Goal: Task Accomplishment & Management: Manage account settings

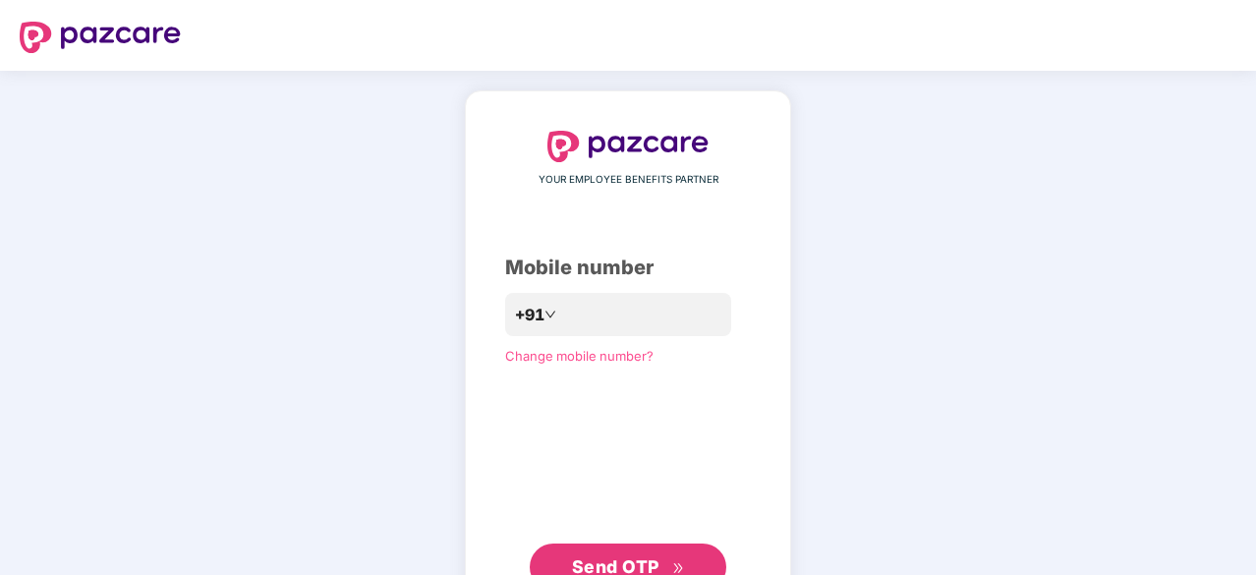
click at [572, 342] on div "YOUR EMPLOYEE BENEFITS PARTNER Mobile number +91 Change mobile number? Send OTP" at bounding box center [628, 361] width 246 height 460
click at [569, 321] on input "number" at bounding box center [641, 315] width 161 height 31
type input "**********"
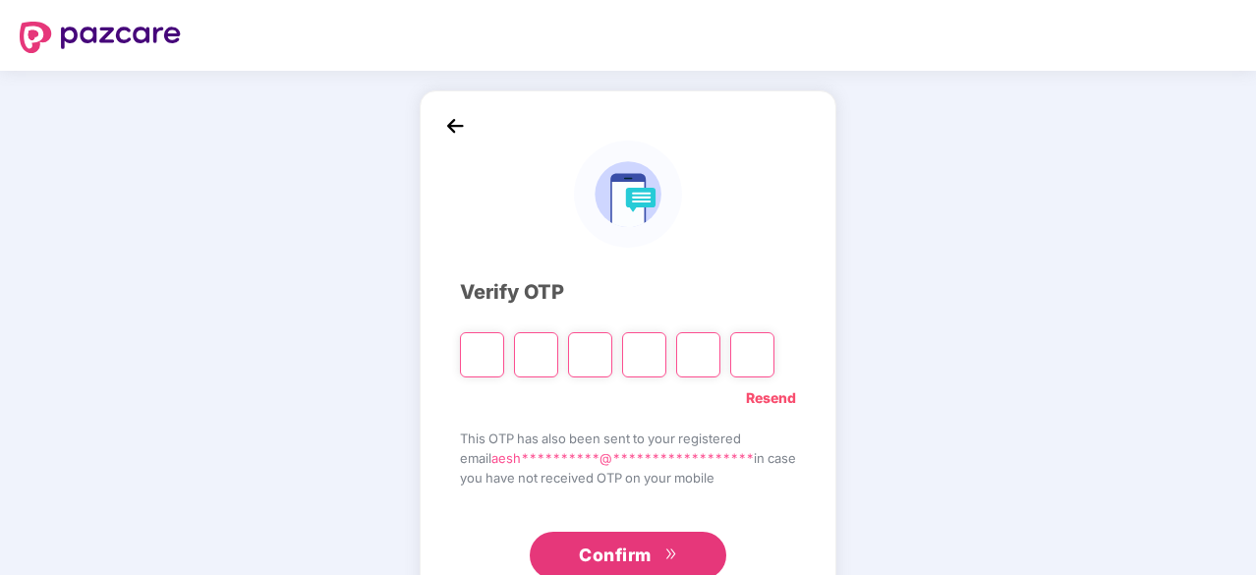
type input "*"
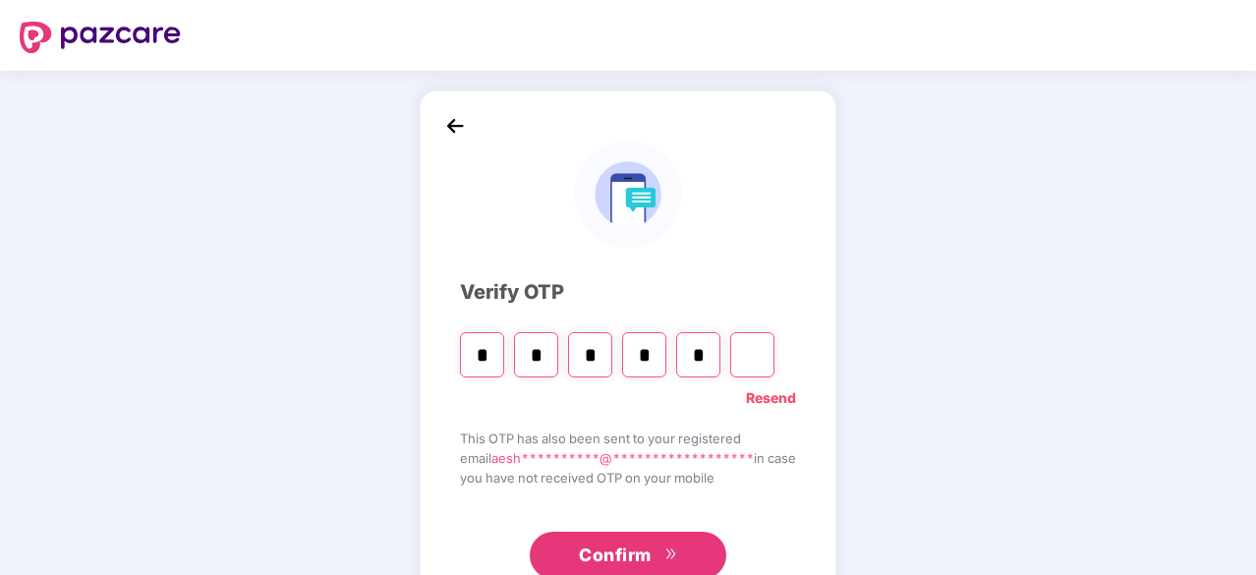
type input "*"
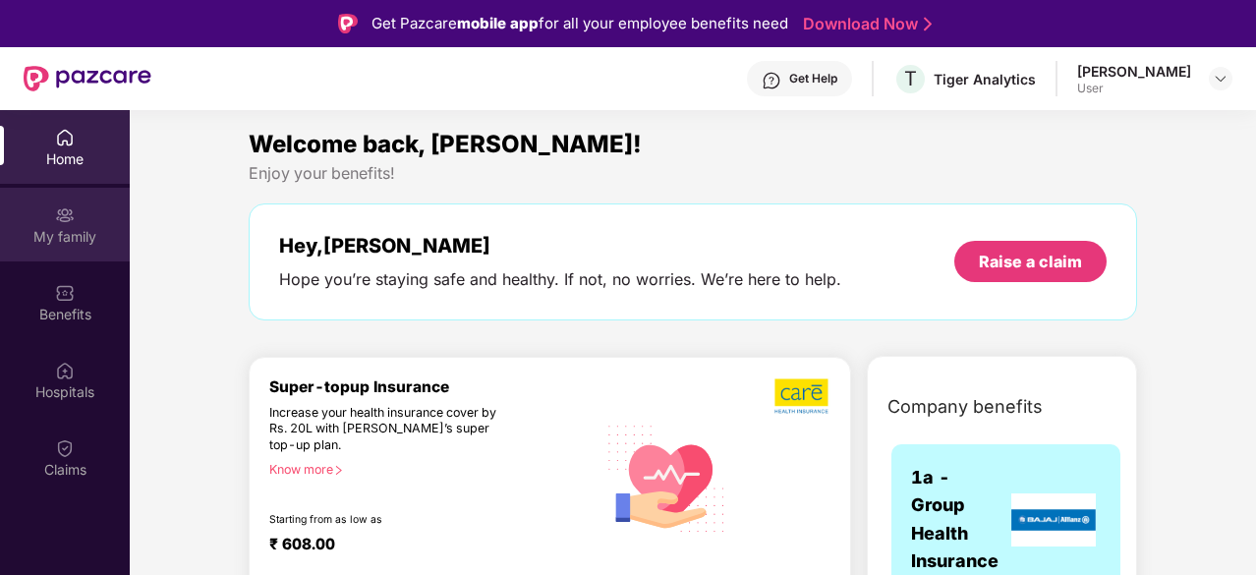
click at [63, 229] on div "My family" at bounding box center [65, 237] width 130 height 20
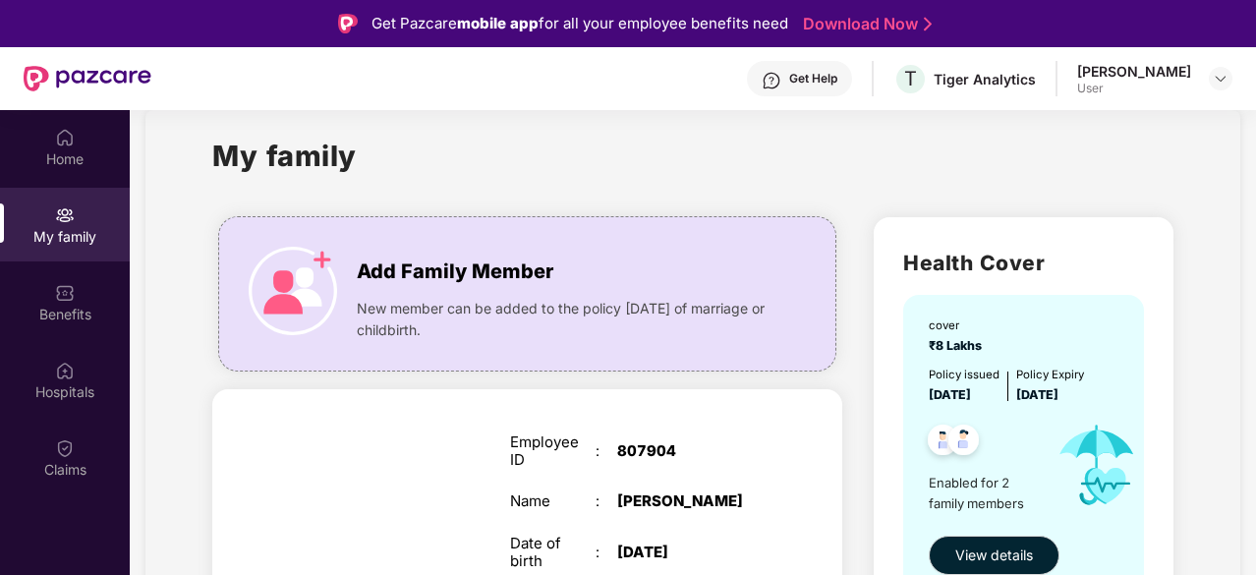
scroll to position [24, 0]
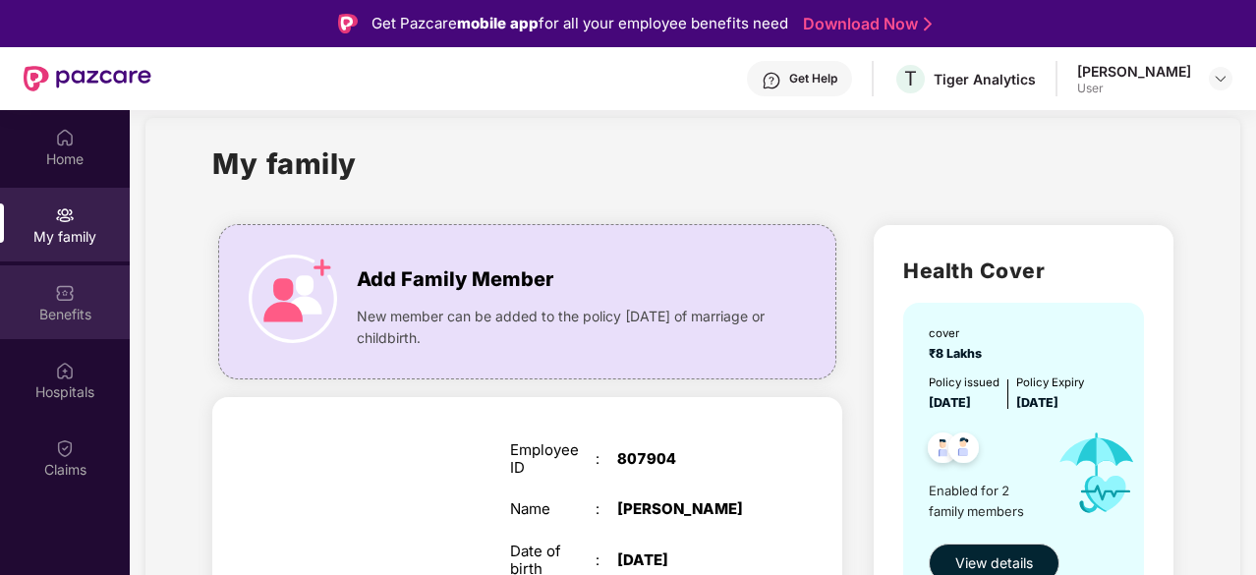
click at [36, 310] on div "Benefits" at bounding box center [65, 315] width 130 height 20
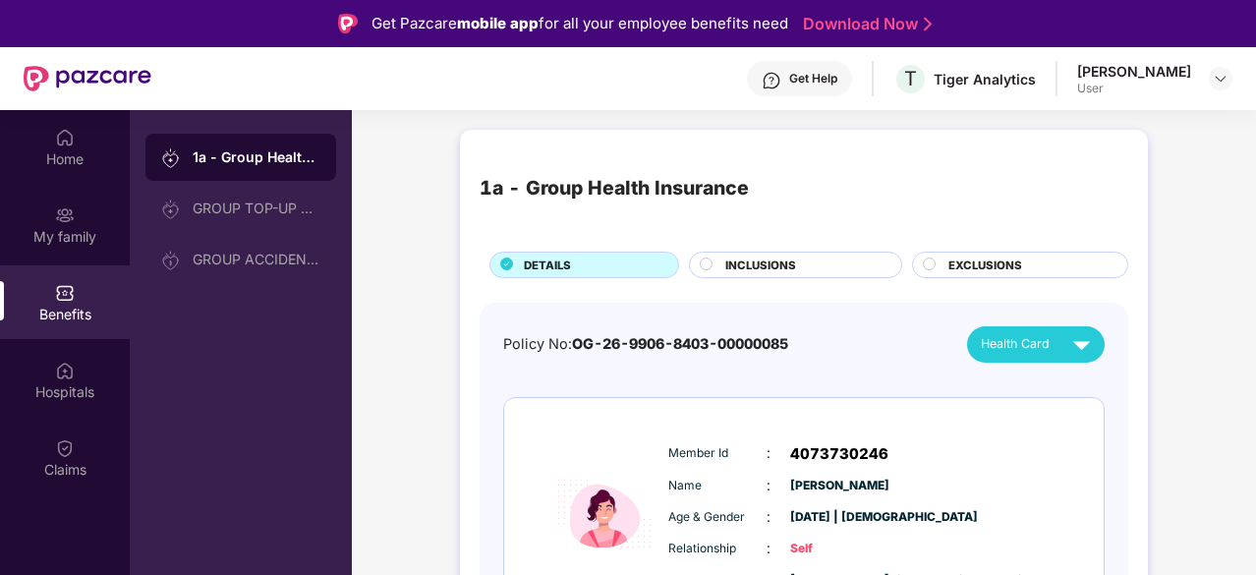
click at [745, 257] on span "INCLUSIONS" at bounding box center [760, 265] width 71 height 18
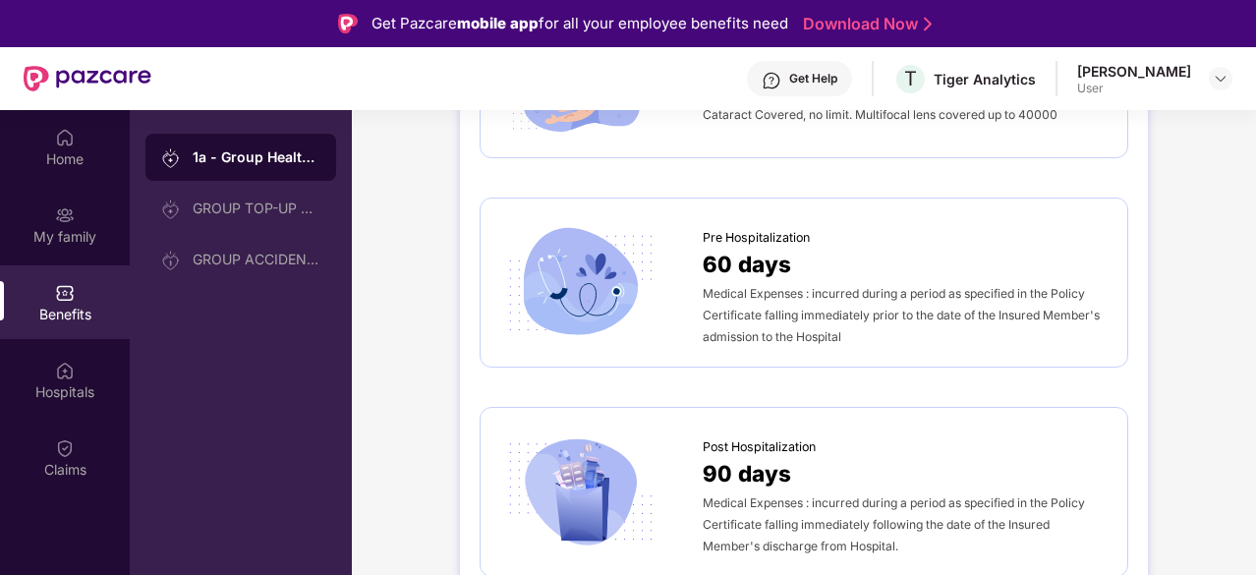
scroll to position [966, 0]
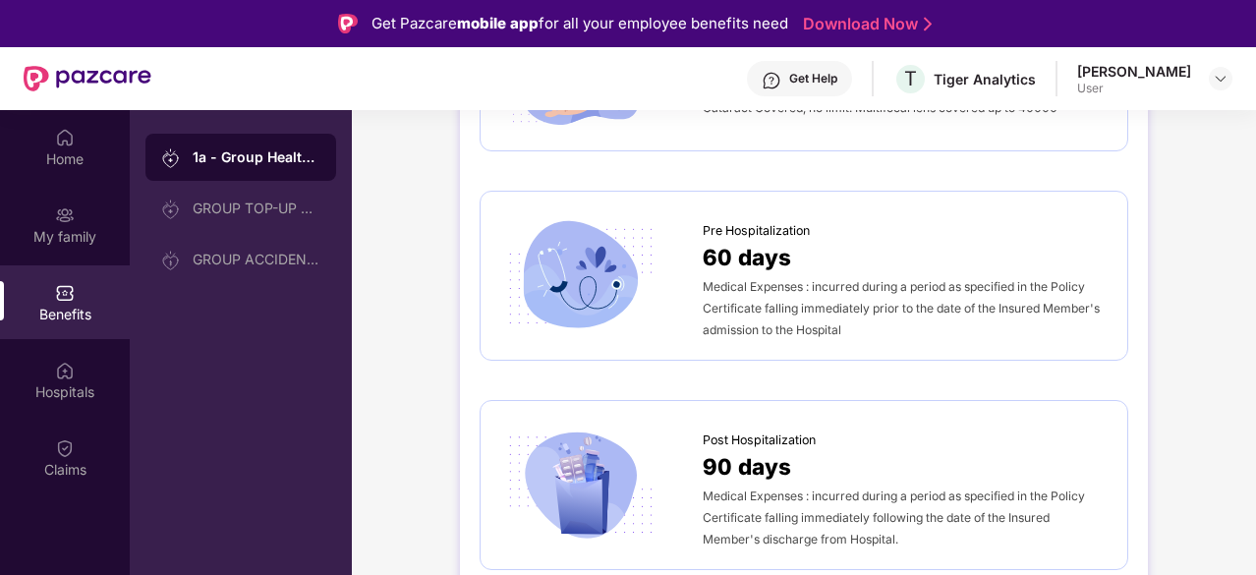
drag, startPoint x: 789, startPoint y: 424, endPoint x: 544, endPoint y: 368, distance: 250.9
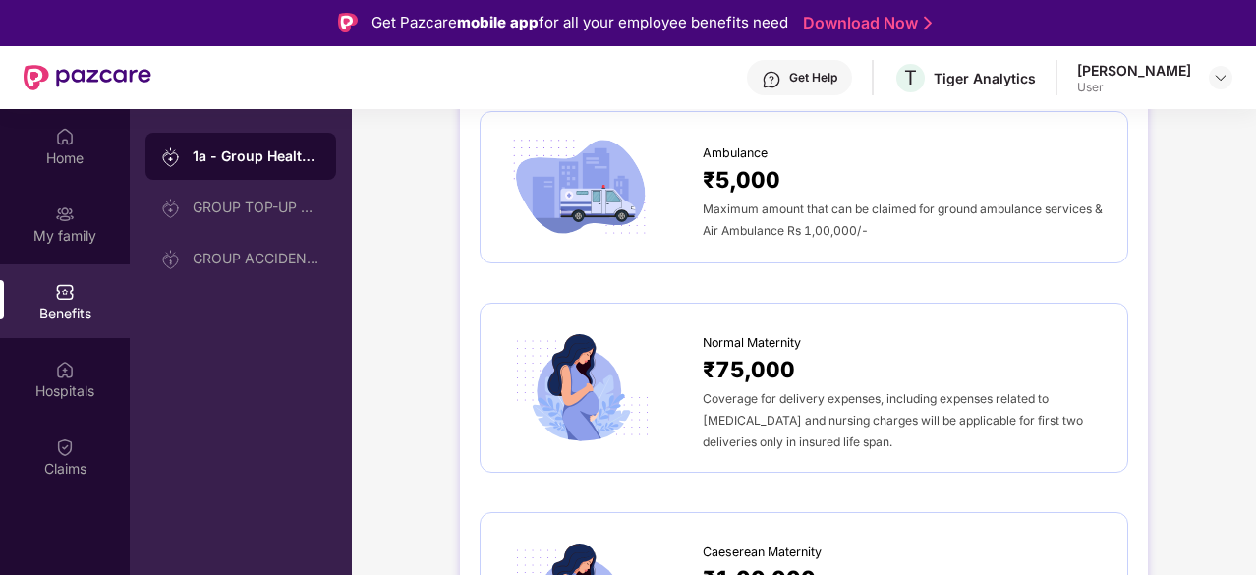
scroll to position [2036, 0]
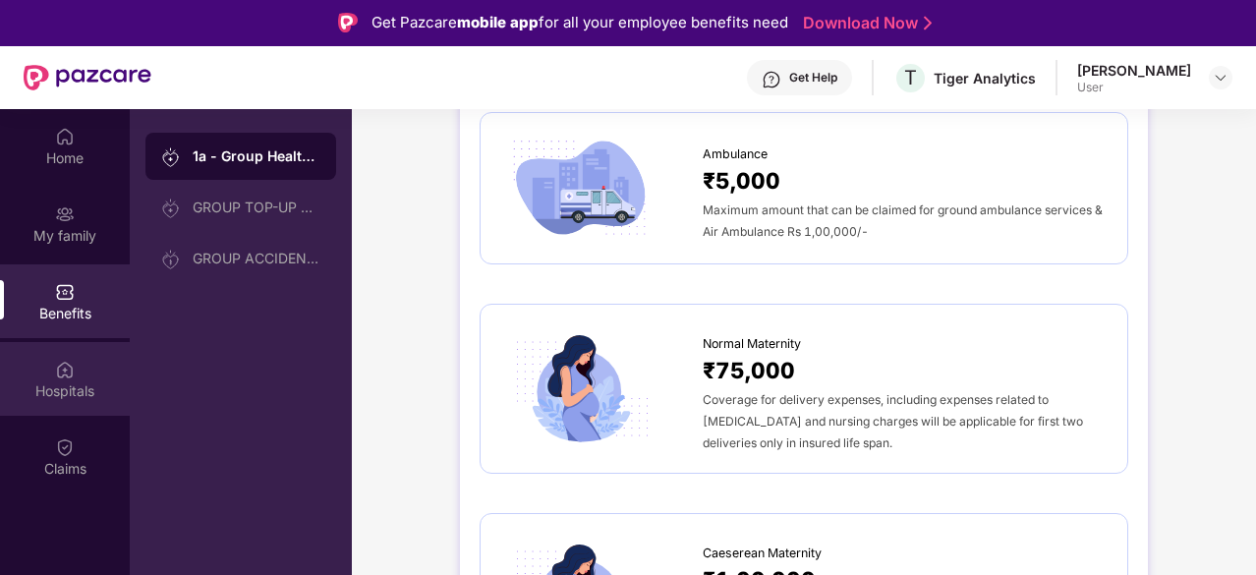
click at [56, 389] on div "Hospitals" at bounding box center [65, 391] width 130 height 20
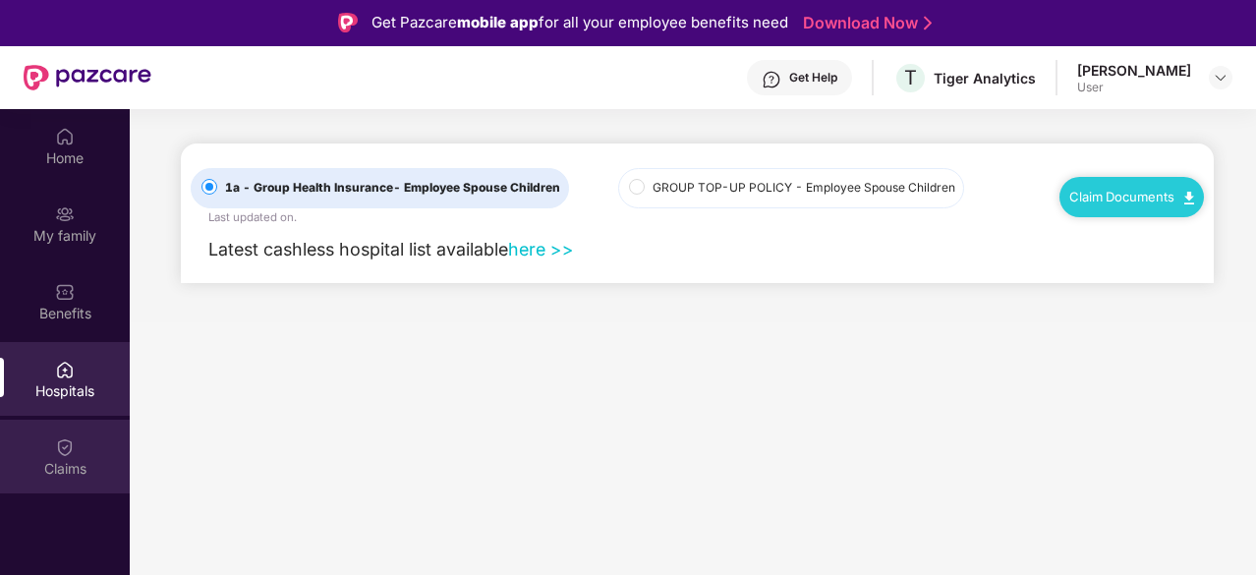
click at [51, 489] on div "Claims" at bounding box center [65, 456] width 130 height 74
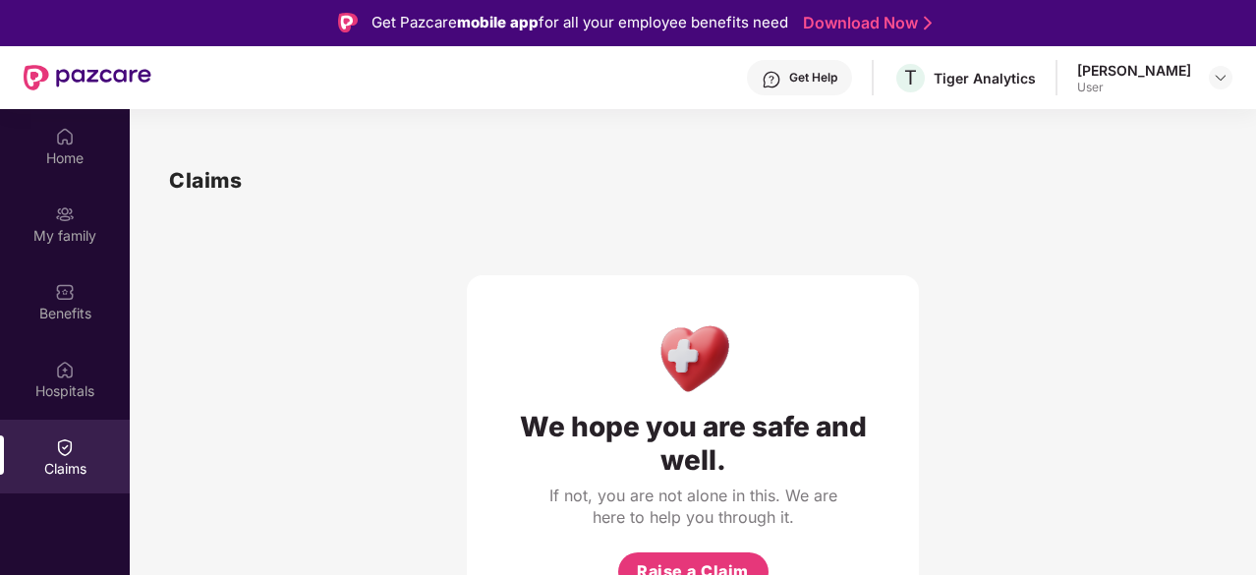
scroll to position [110, 0]
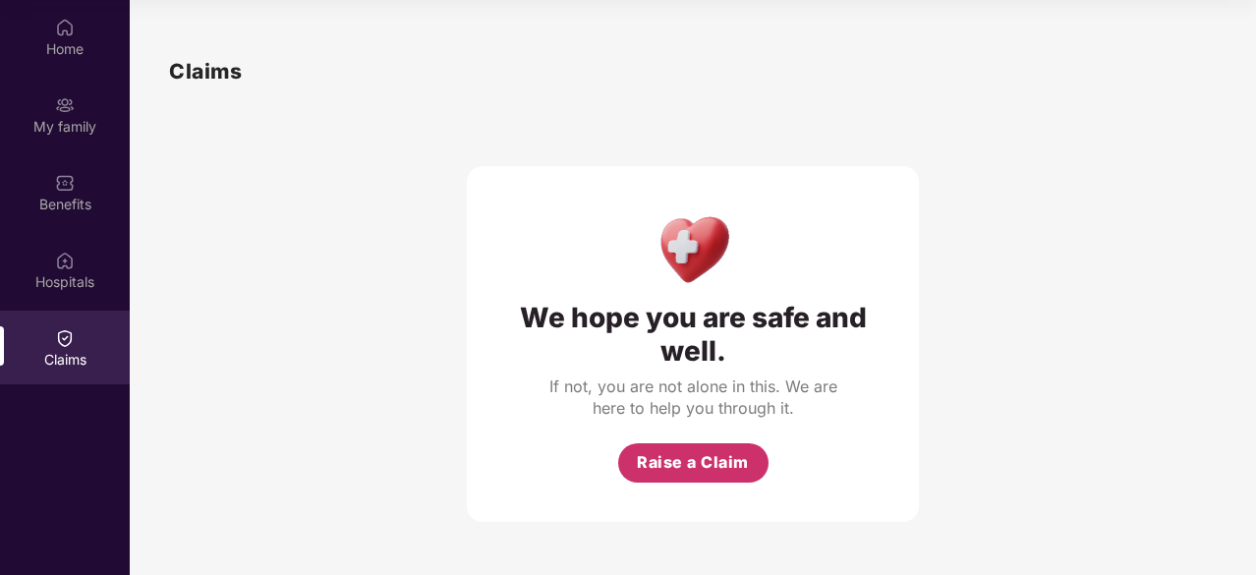
click at [660, 461] on span "Raise a Claim" at bounding box center [693, 462] width 112 height 25
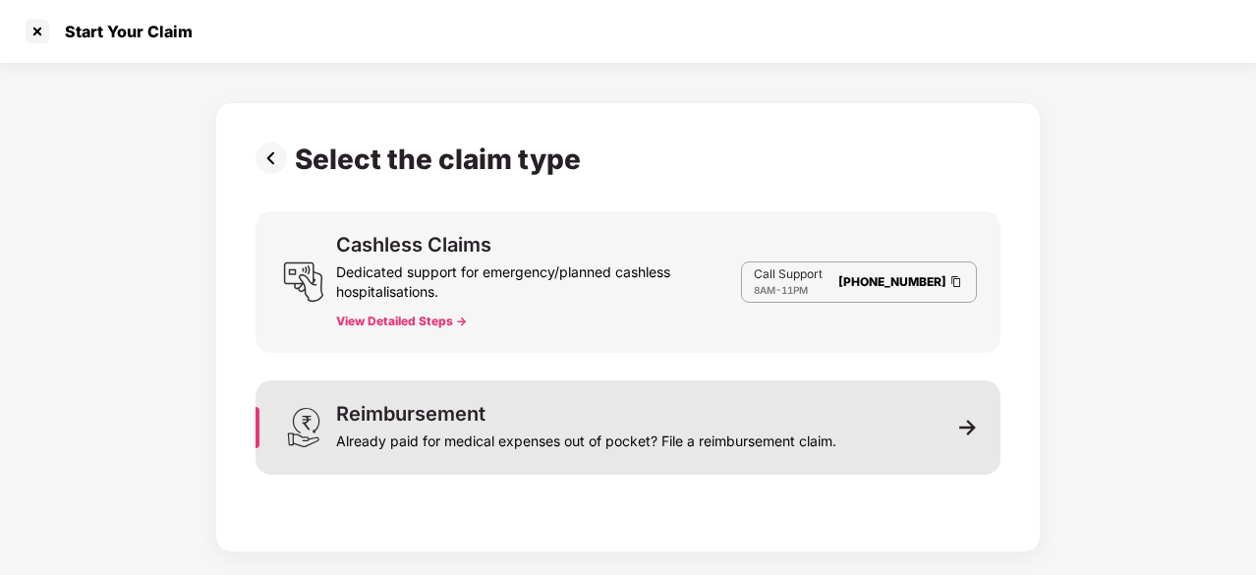
click at [422, 416] on div "Reimbursement" at bounding box center [410, 414] width 149 height 20
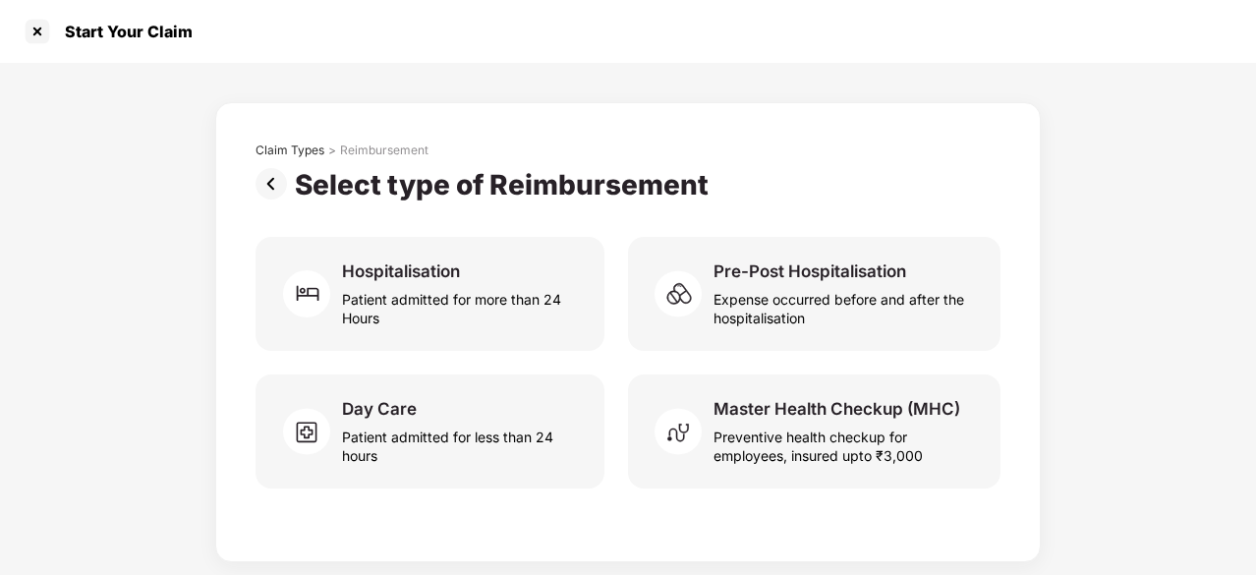
click at [258, 175] on img at bounding box center [274, 183] width 39 height 31
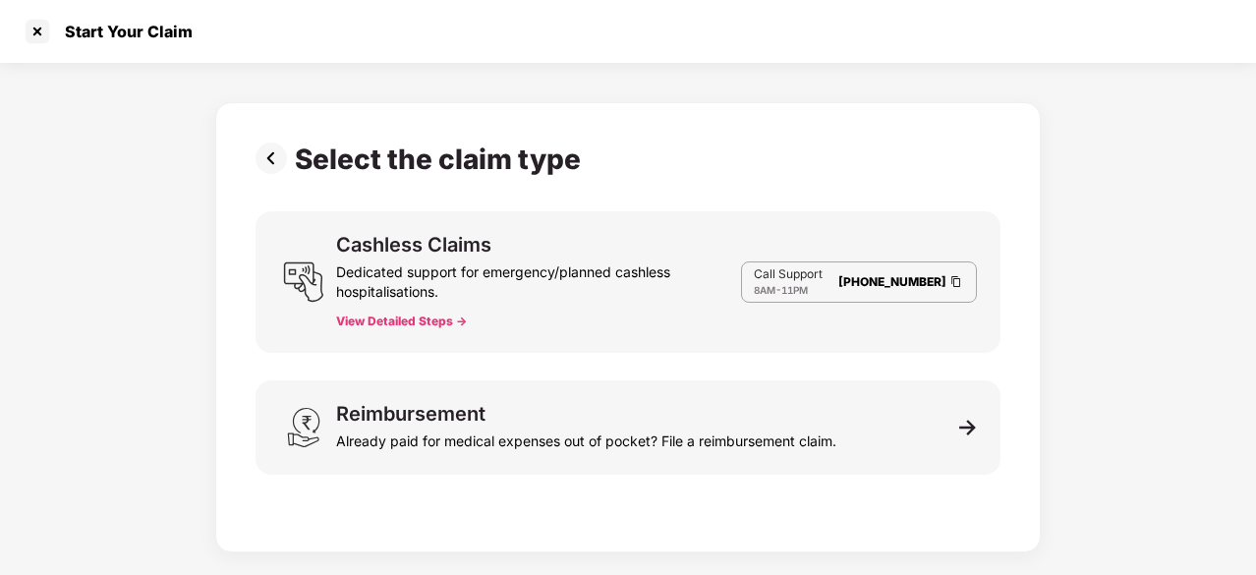
click at [261, 167] on img at bounding box center [274, 157] width 39 height 31
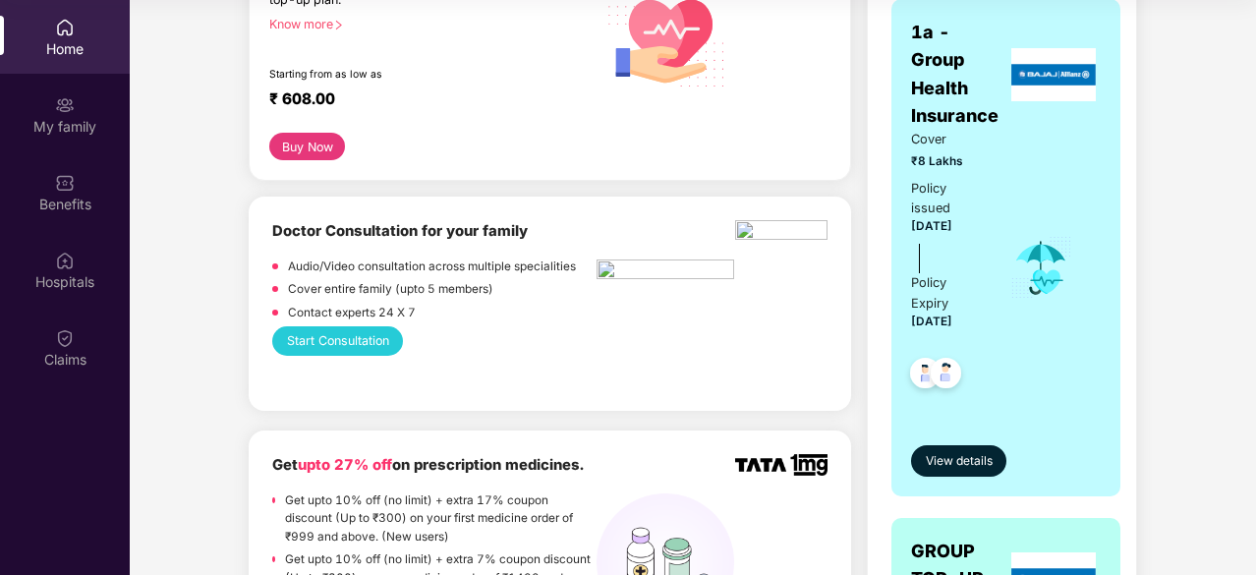
scroll to position [422, 0]
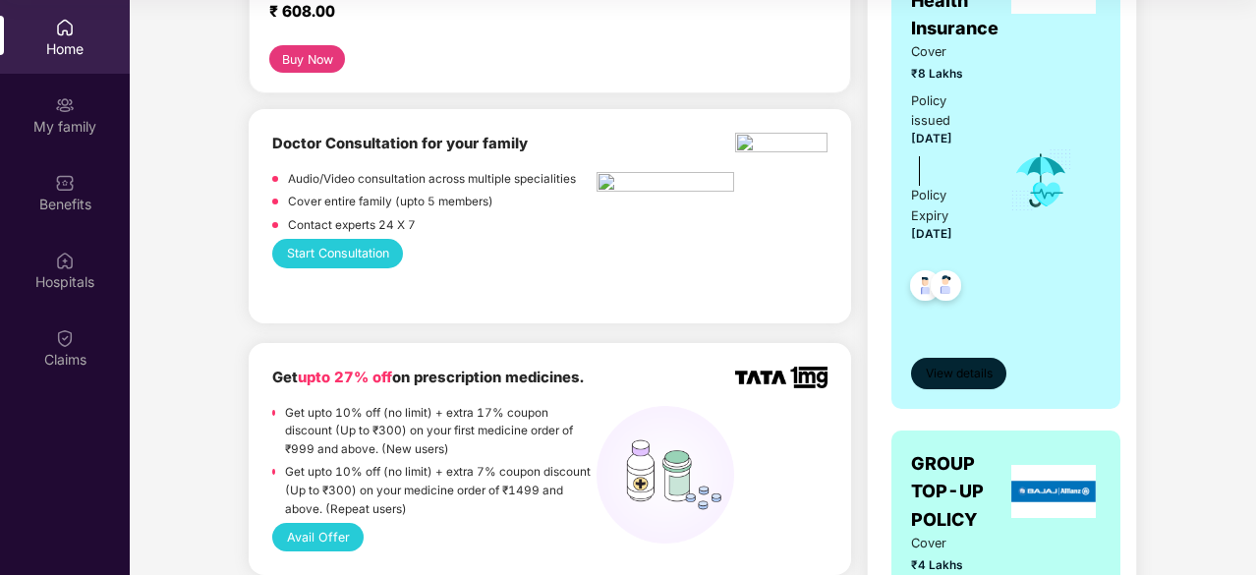
click at [936, 364] on span "View details" at bounding box center [958, 373] width 67 height 19
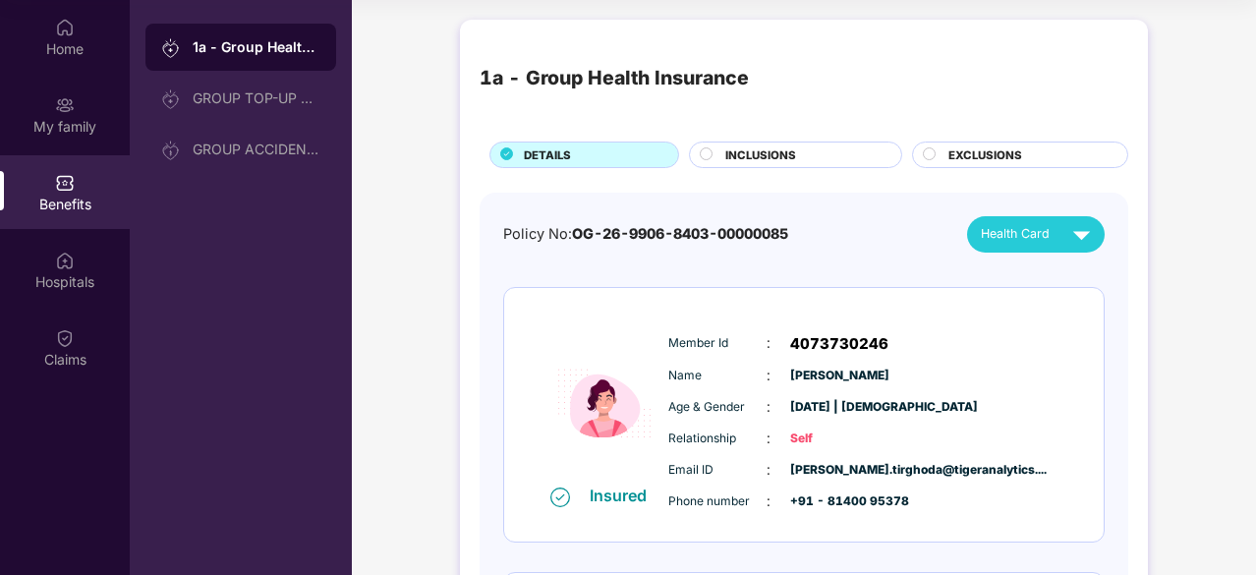
click at [724, 172] on div "1a - Group Health Insurance DETAILS INCLUSIONS EXCLUSIONS Policy No: OG-26-9906…" at bounding box center [804, 470] width 688 height 901
click at [929, 162] on div at bounding box center [930, 156] width 16 height 19
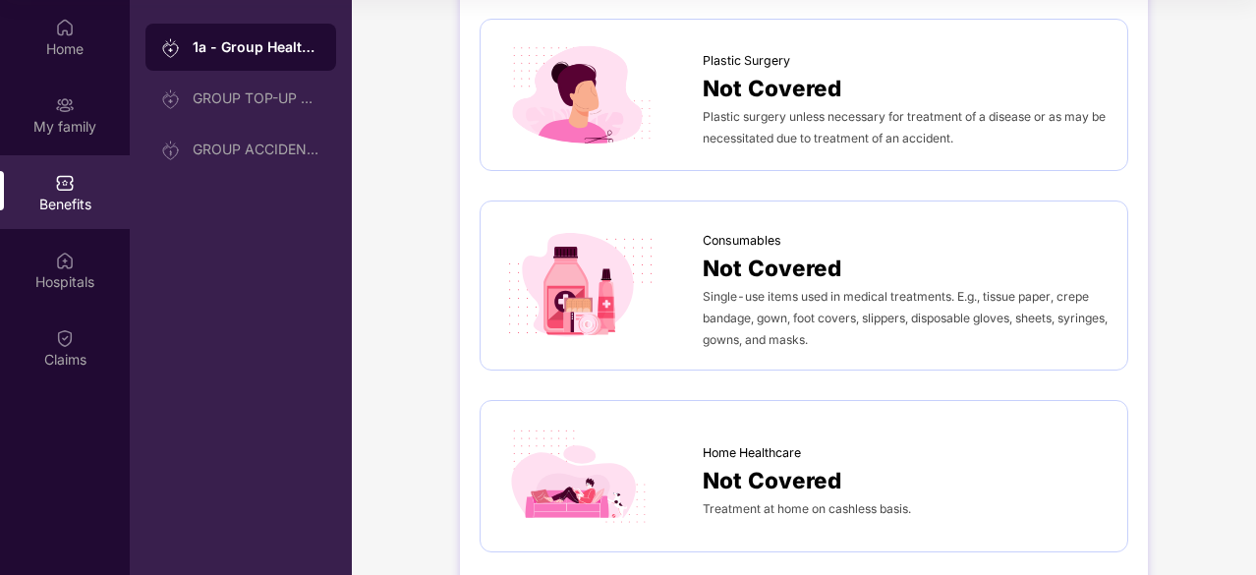
scroll to position [1140, 0]
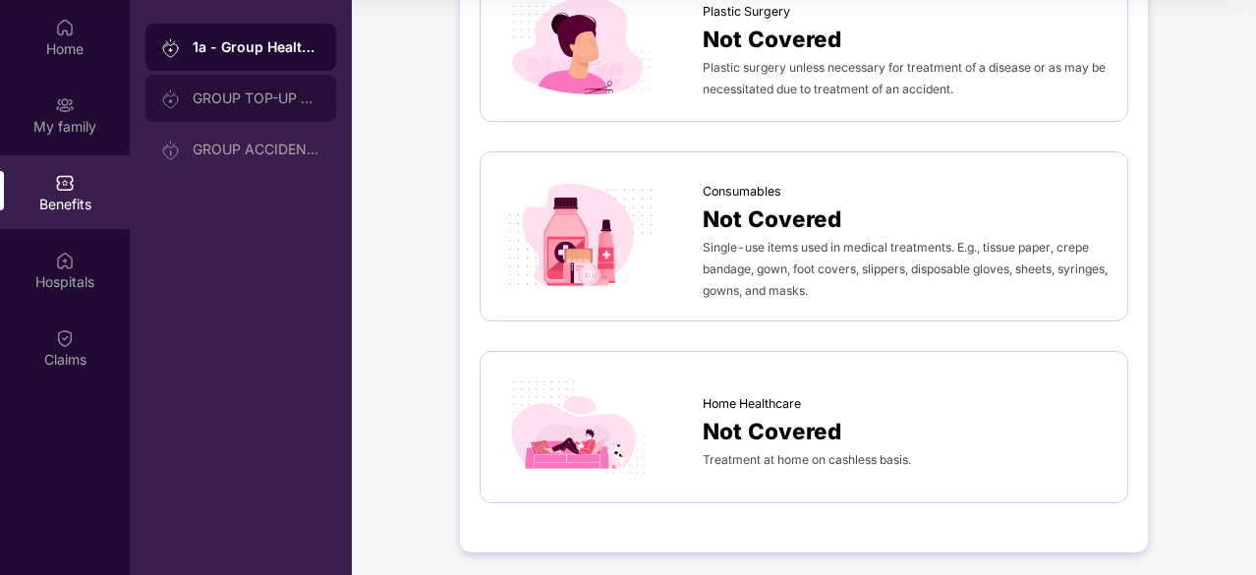
click at [240, 110] on div "GROUP TOP-UP POLICY" at bounding box center [240, 98] width 191 height 47
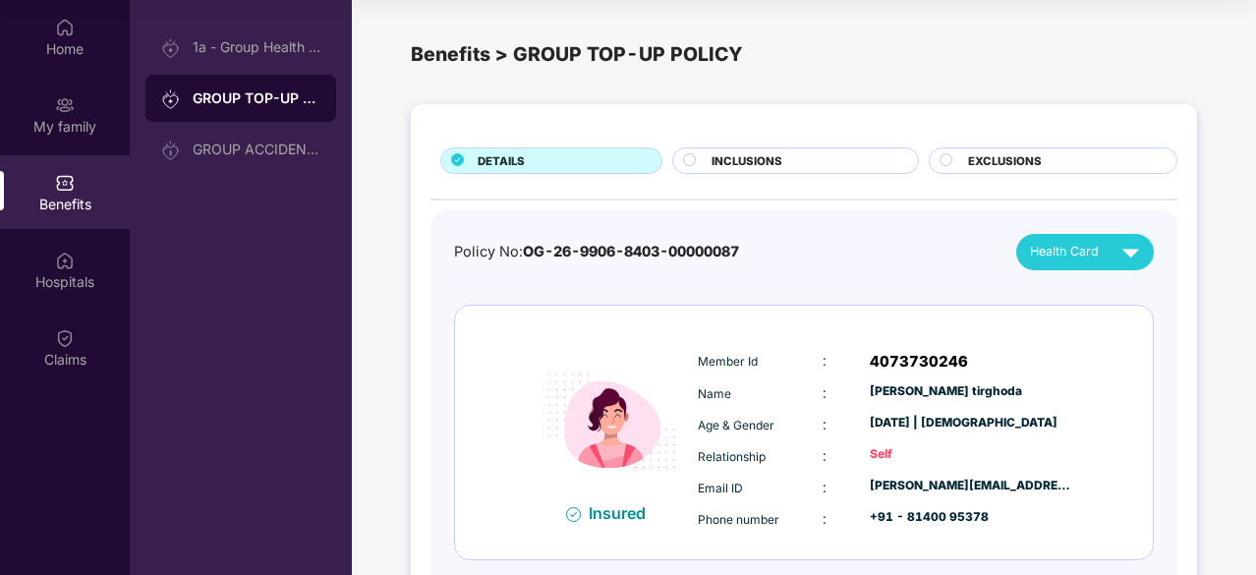
click at [981, 156] on span "EXCLUSIONS" at bounding box center [1005, 161] width 74 height 18
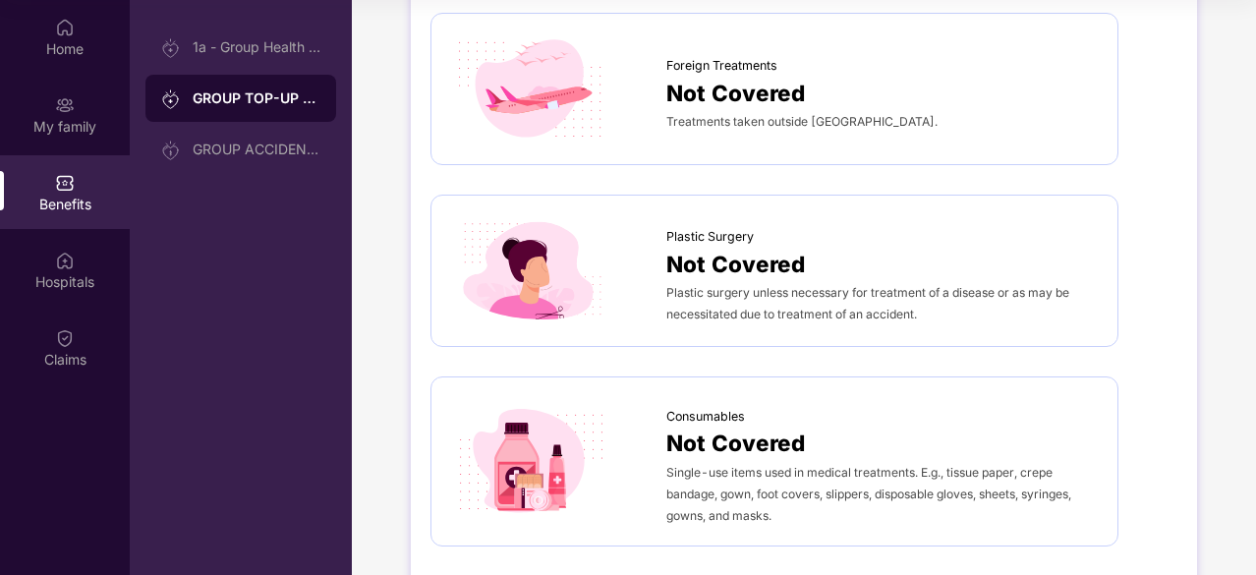
scroll to position [2294, 0]
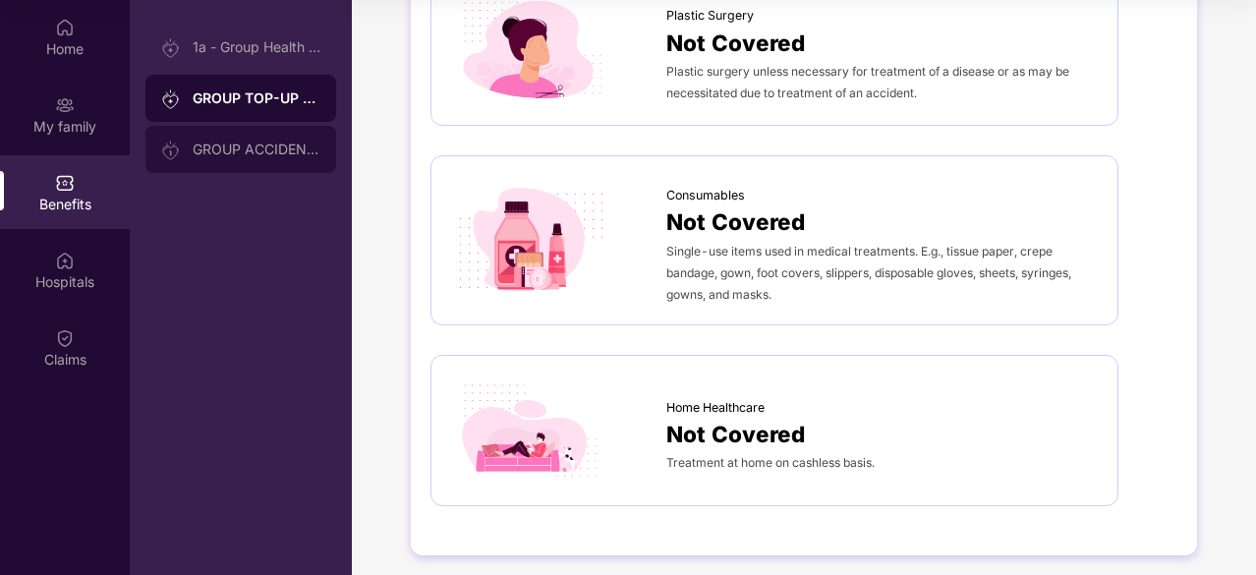
click at [198, 168] on div "GROUP ACCIDENTAL INSURANCE" at bounding box center [240, 149] width 191 height 47
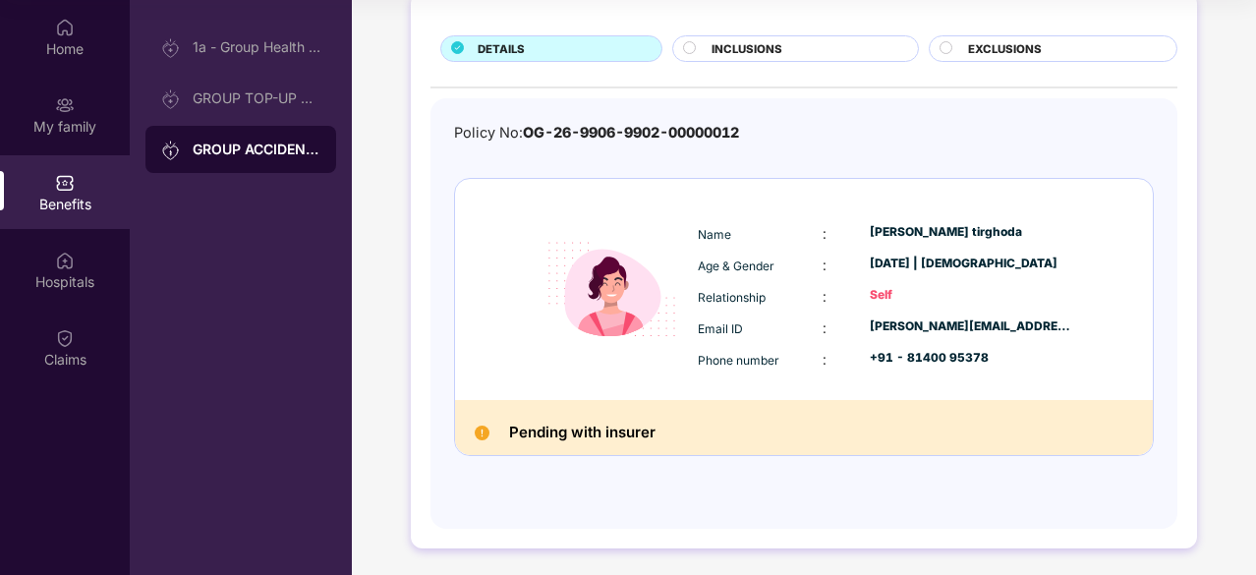
scroll to position [112, 0]
click at [606, 437] on h2 "Pending with insurer" at bounding box center [582, 432] width 146 height 26
click at [632, 445] on div "Pending with insurer" at bounding box center [804, 427] width 698 height 55
click at [182, 66] on div "1a - Group Health Insurance" at bounding box center [240, 47] width 191 height 47
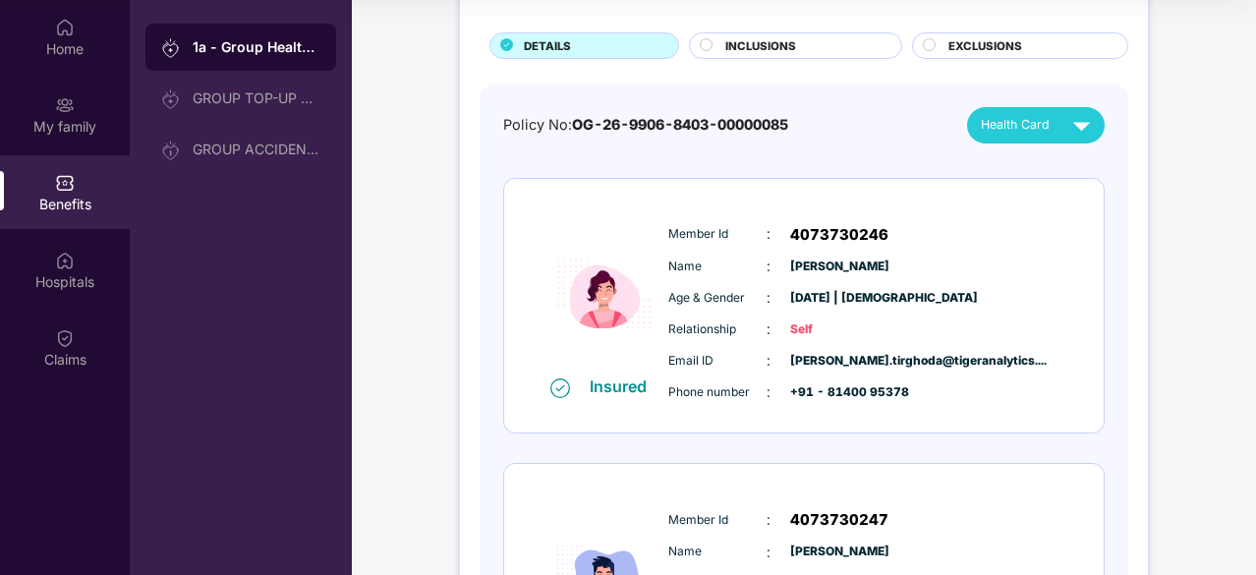
scroll to position [97, 0]
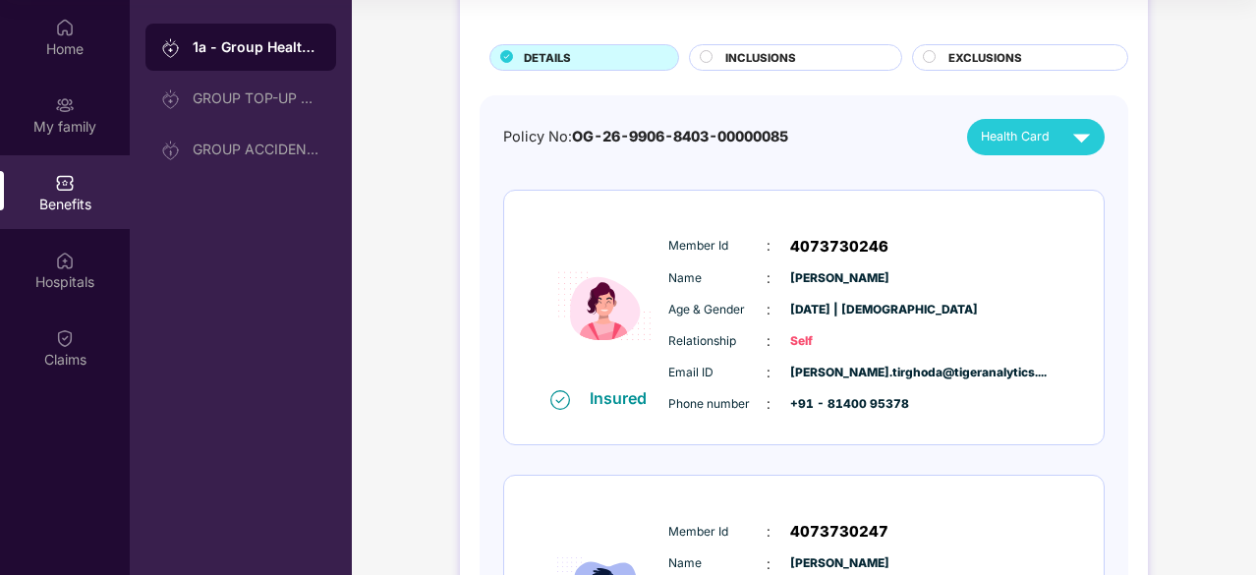
click at [750, 55] on span "INCLUSIONS" at bounding box center [760, 58] width 71 height 18
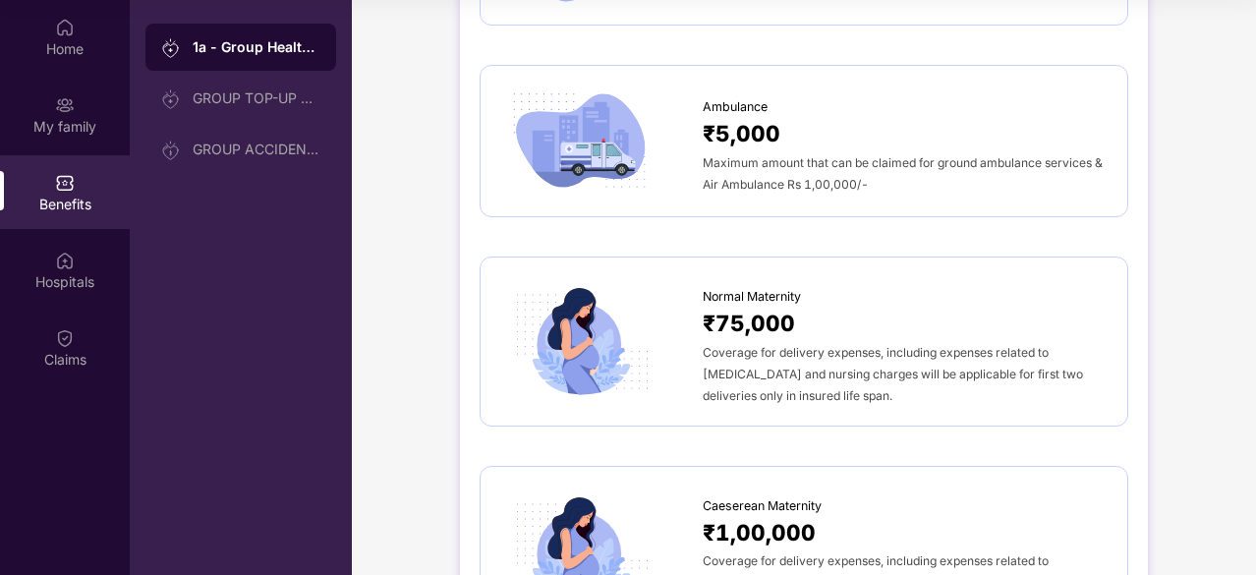
scroll to position [1973, 0]
click at [800, 288] on span "Normal Maternity" at bounding box center [751, 298] width 98 height 20
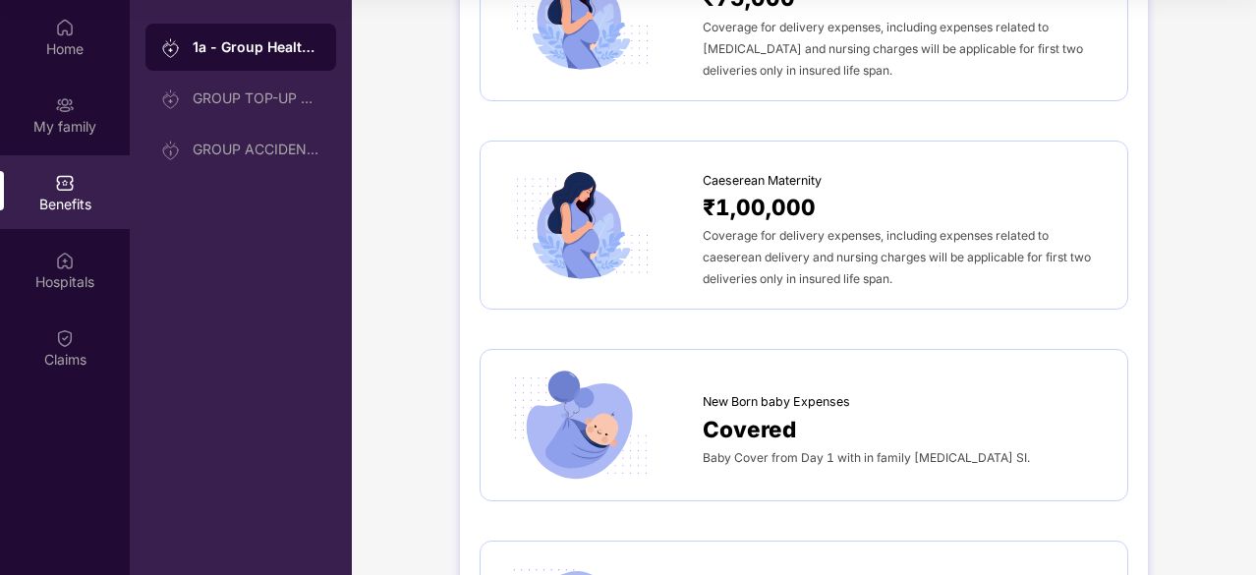
scroll to position [2313, 0]
